Goal: Task Accomplishment & Management: Manage account settings

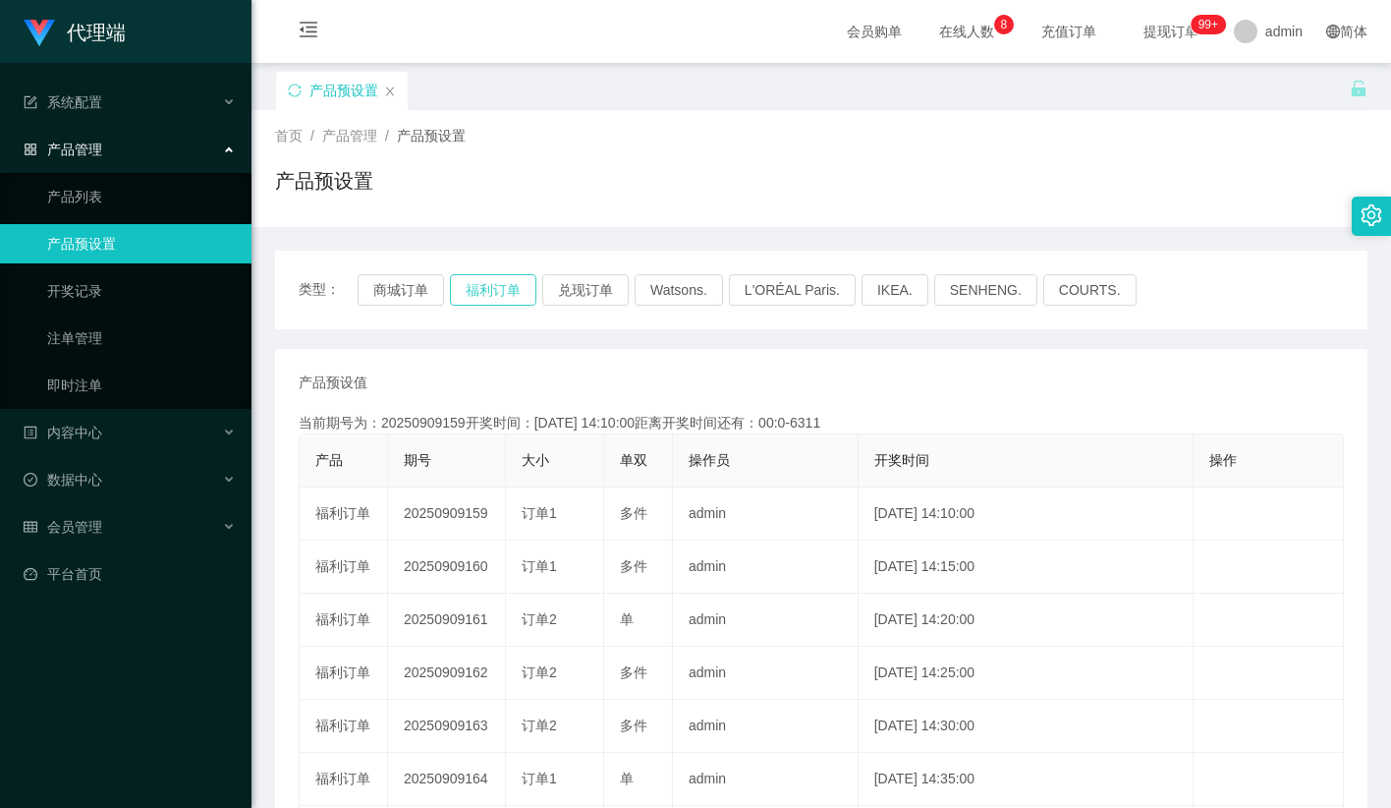
click at [499, 289] on button "福利订单" at bounding box center [493, 289] width 86 height 31
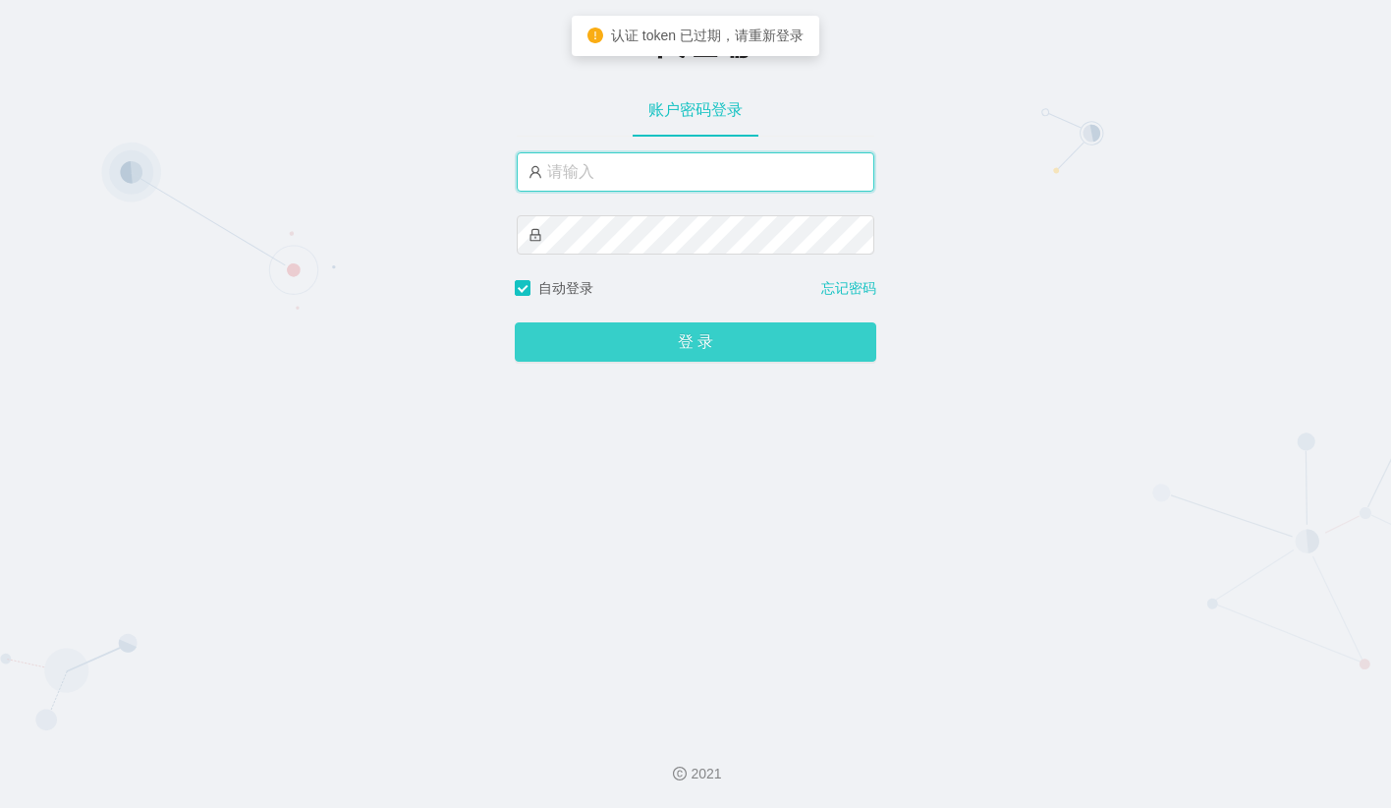
type input "admin"
click at [687, 339] on button "登 录" at bounding box center [696, 341] width 362 height 39
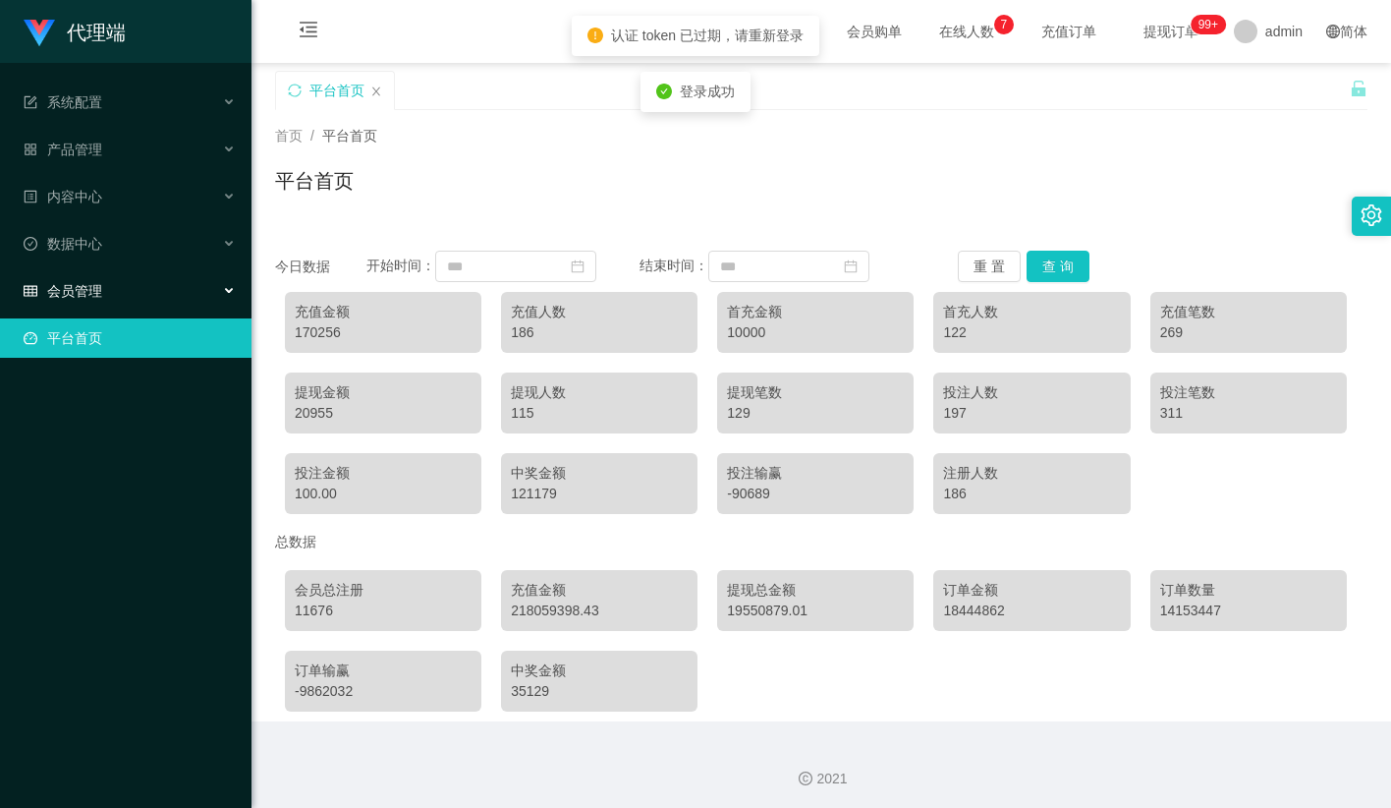
click at [100, 283] on span "会员管理" at bounding box center [63, 291] width 79 height 16
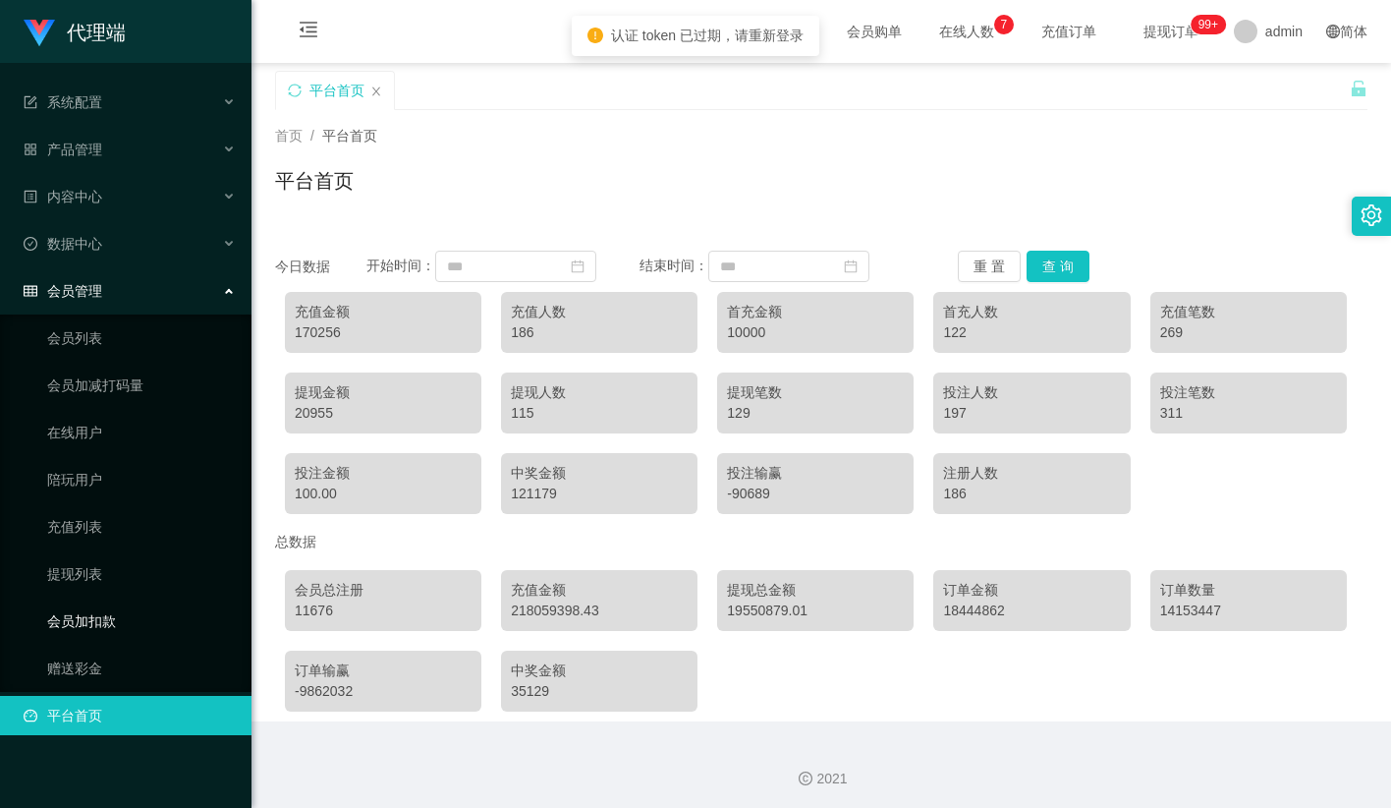
click at [144, 601] on link "会员加扣款" at bounding box center [141, 620] width 189 height 39
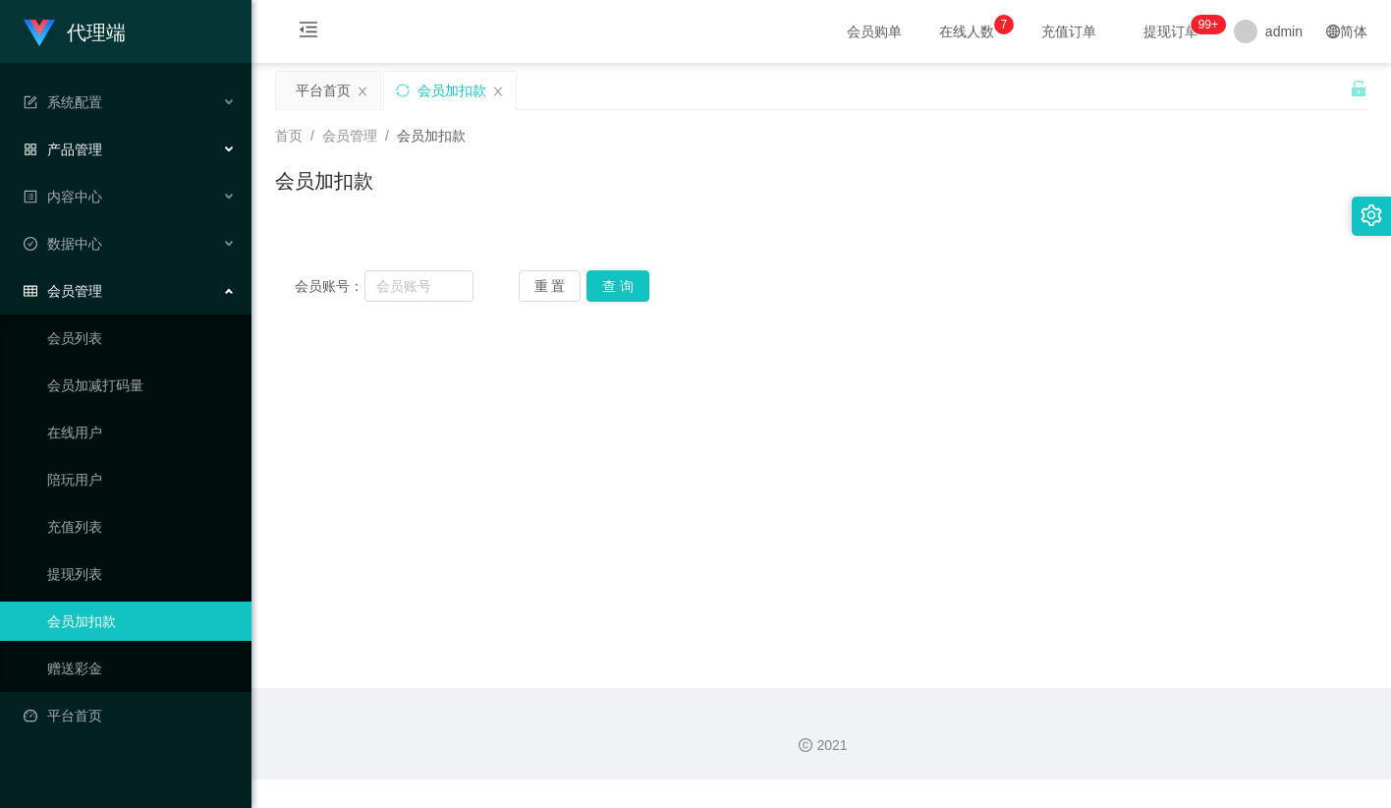
click at [122, 150] on div "产品管理" at bounding box center [126, 149] width 252 height 39
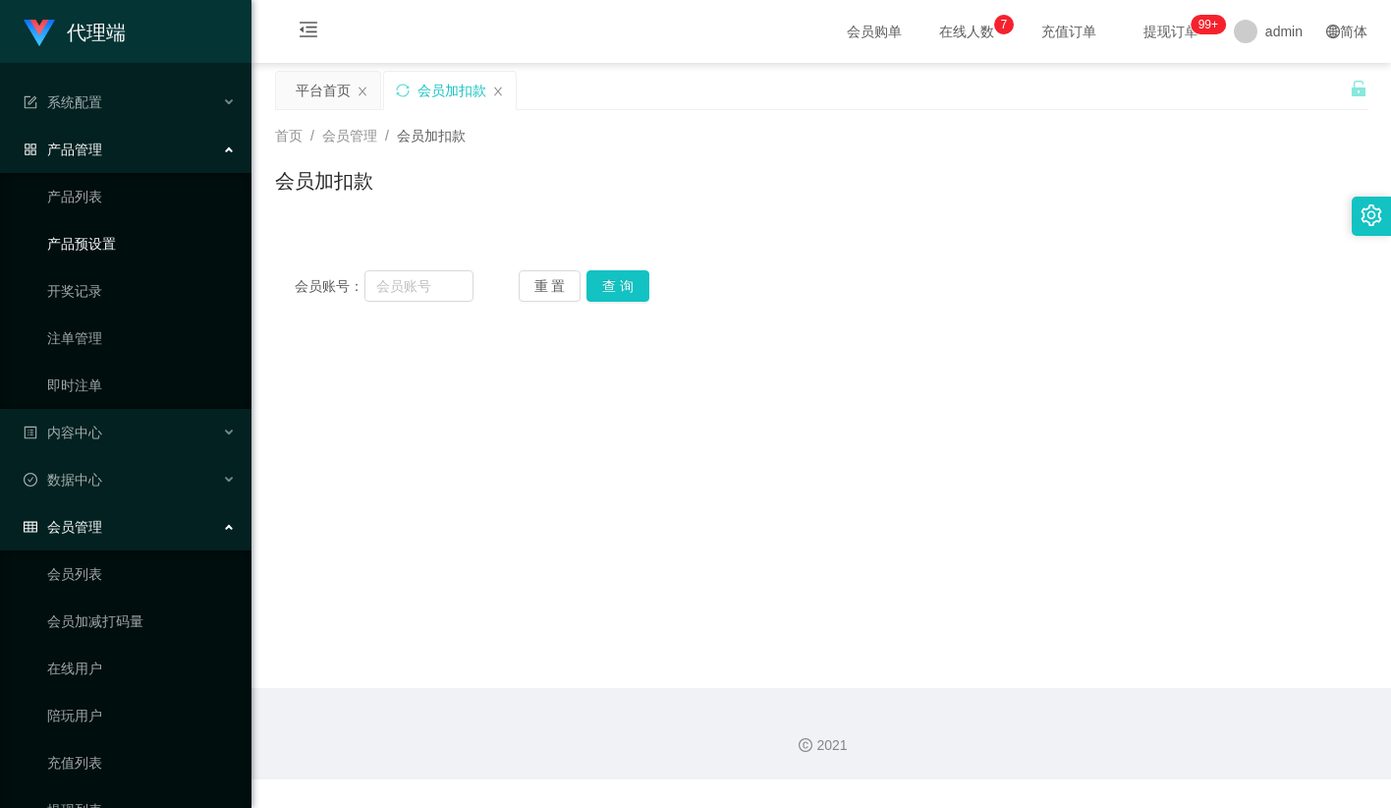
click at [140, 249] on link "产品预设置" at bounding box center [141, 243] width 189 height 39
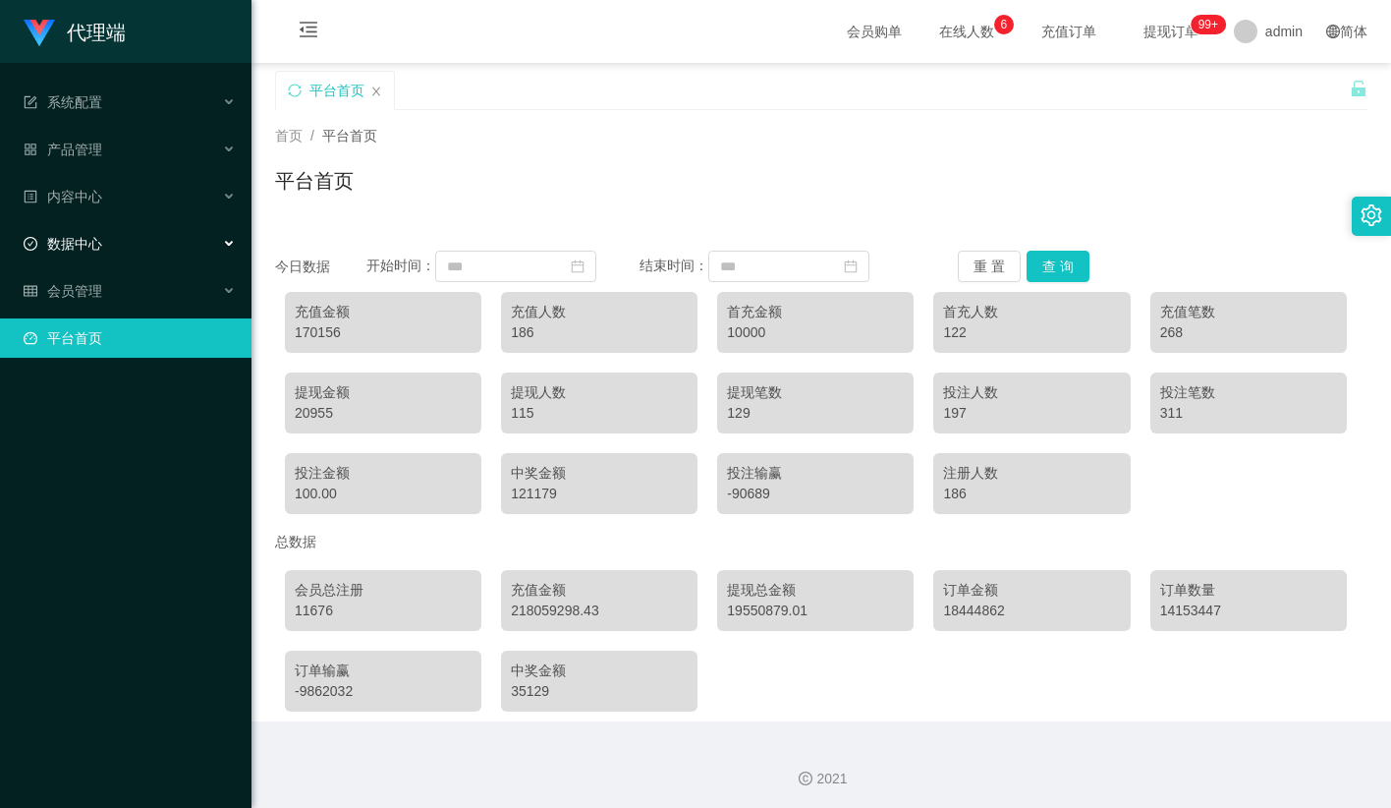
drag, startPoint x: 131, startPoint y: 215, endPoint x: 121, endPoint y: 245, distance: 31.1
click at [131, 225] on div "数据中心" at bounding box center [126, 243] width 252 height 39
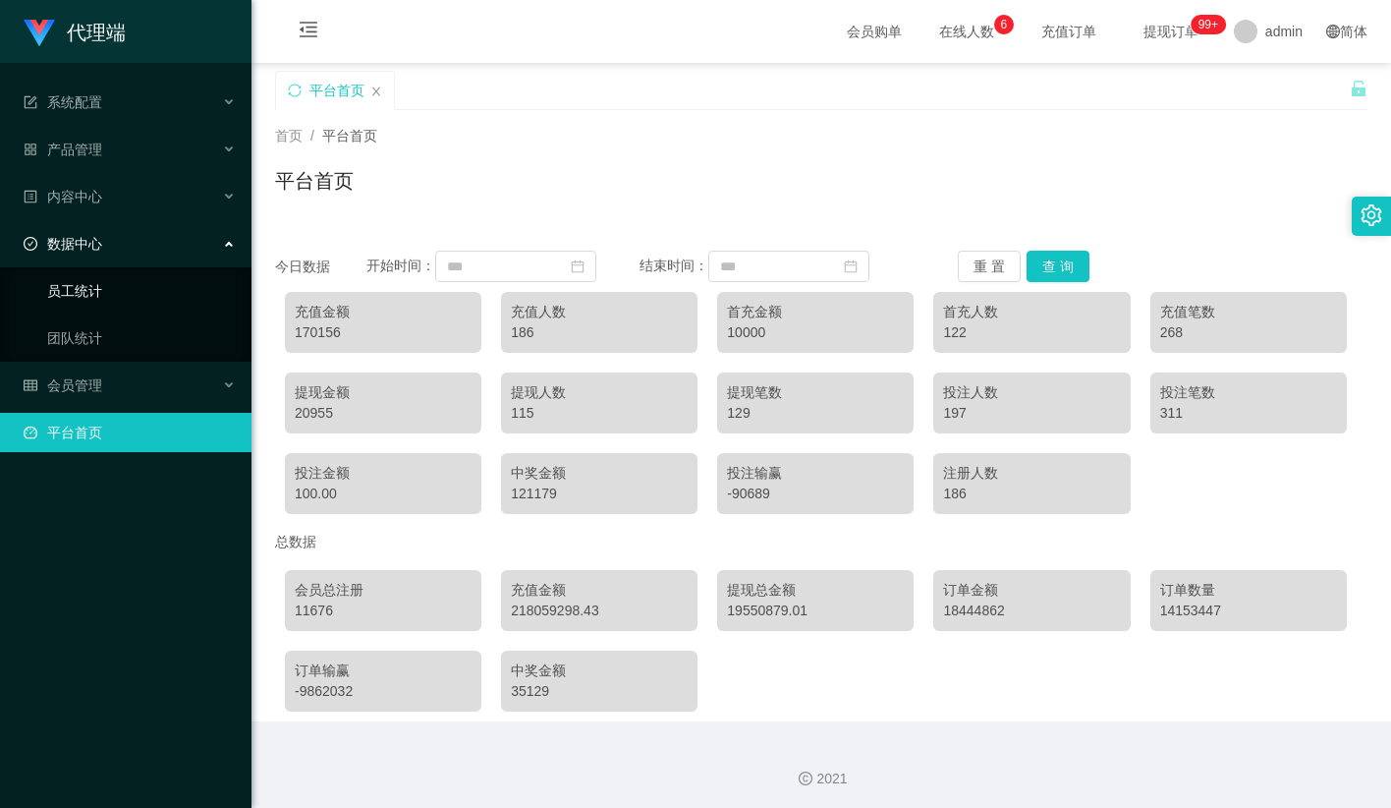
click at [112, 272] on link "员工统计" at bounding box center [141, 290] width 189 height 39
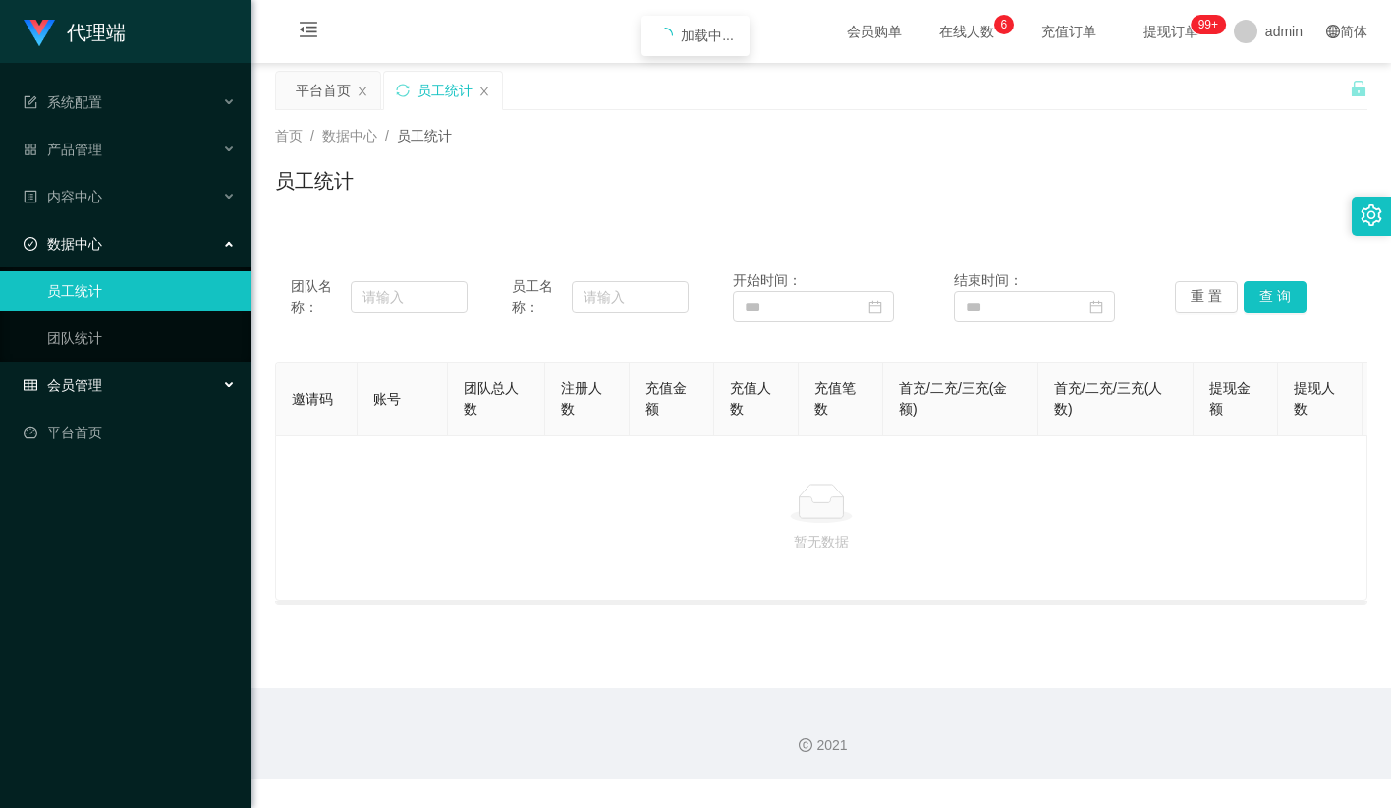
click at [80, 366] on div "会员管理" at bounding box center [126, 385] width 252 height 39
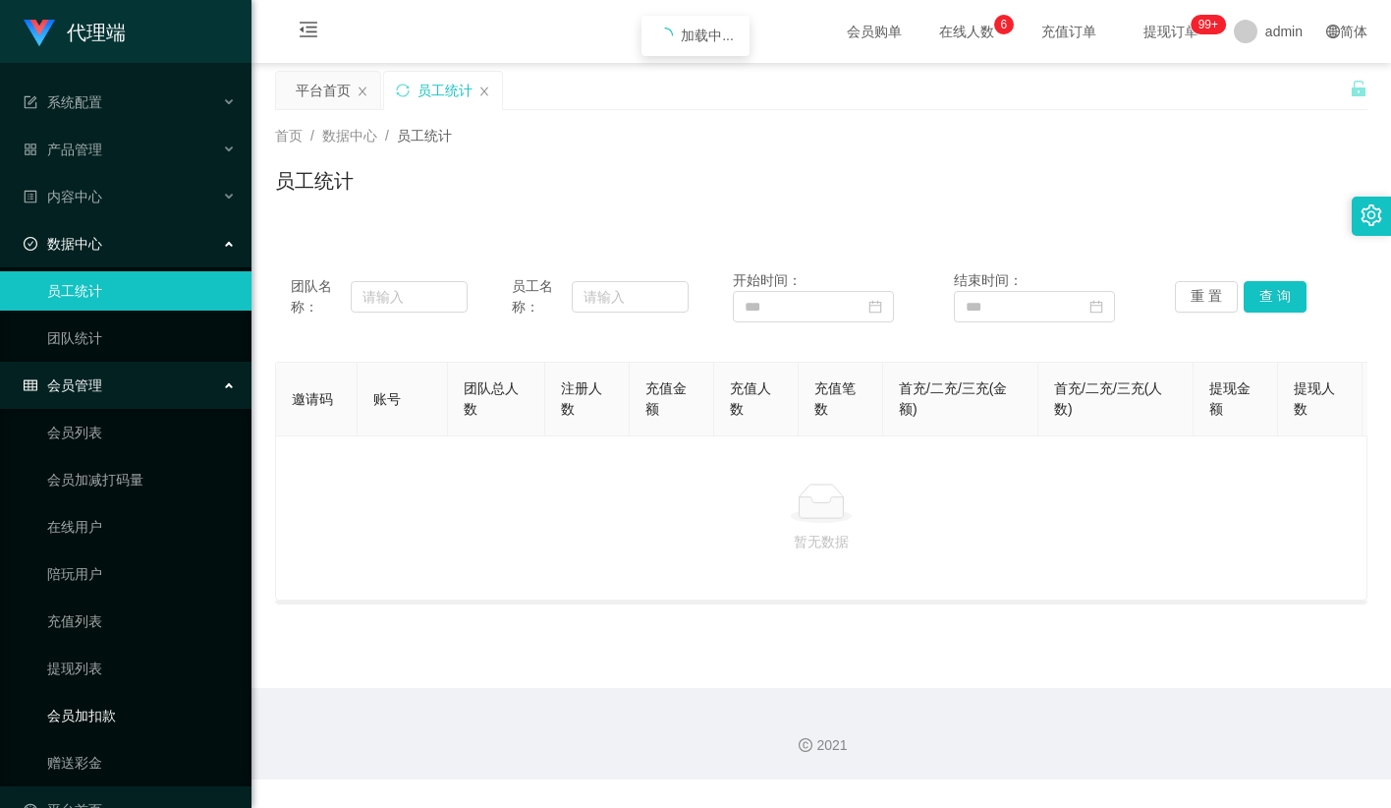
click at [98, 700] on link "会员加扣款" at bounding box center [141, 715] width 189 height 39
